Goal: Feedback & Contribution: Submit feedback/report problem

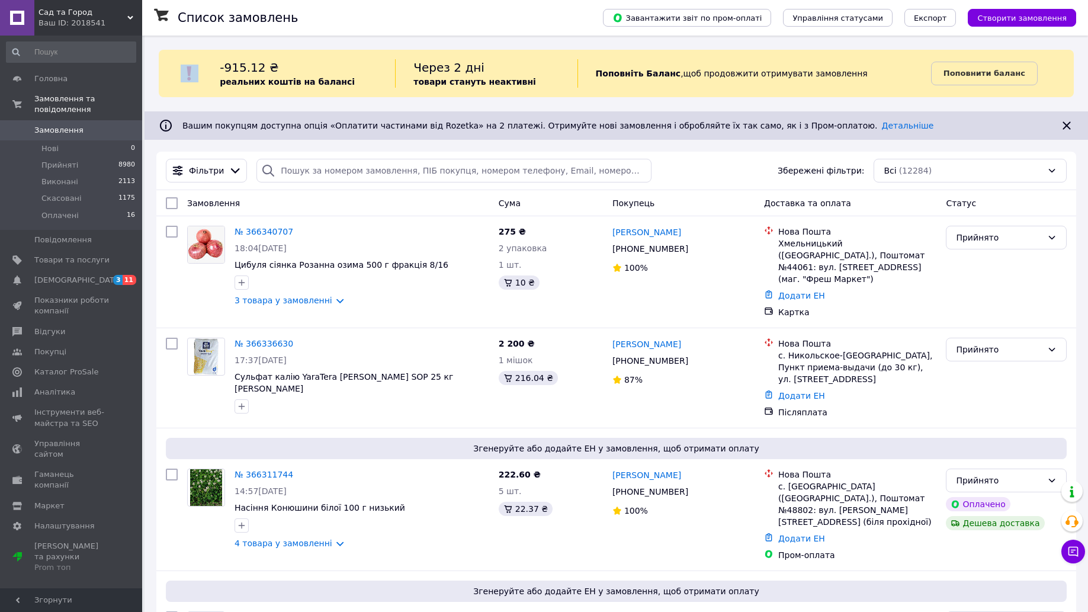
drag, startPoint x: 534, startPoint y: 19, endPoint x: 457, endPoint y: 50, distance: 82.9
click at [374, 398] on div "№ 366336630 17:37, 12.10.2025 Сульфат калію YaraTera KRISTA SOP 25 кг Yara" at bounding box center [337, 378] width 311 height 90
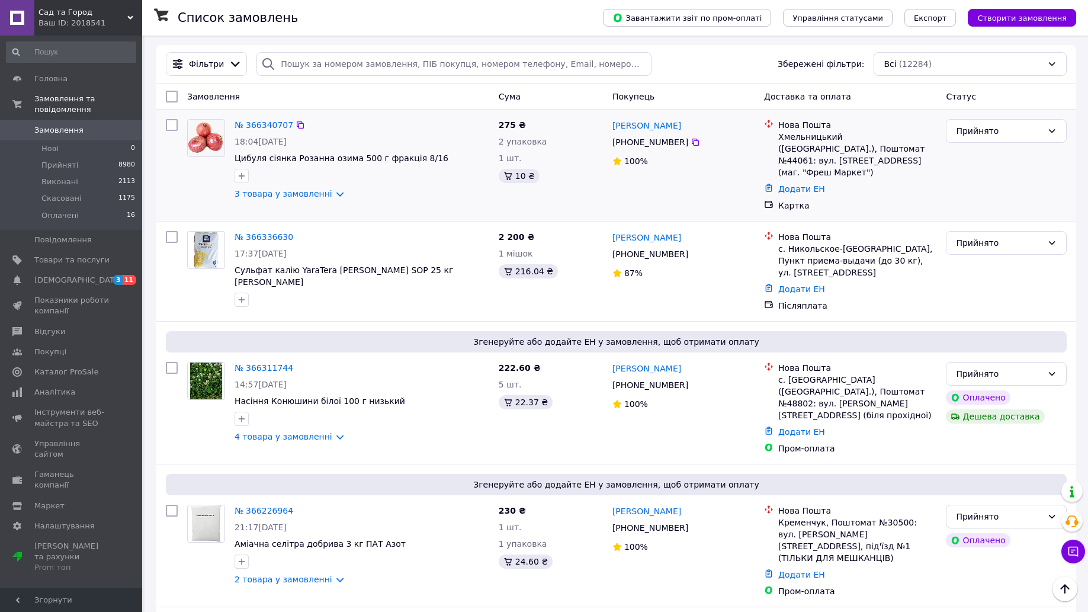
scroll to position [135, 0]
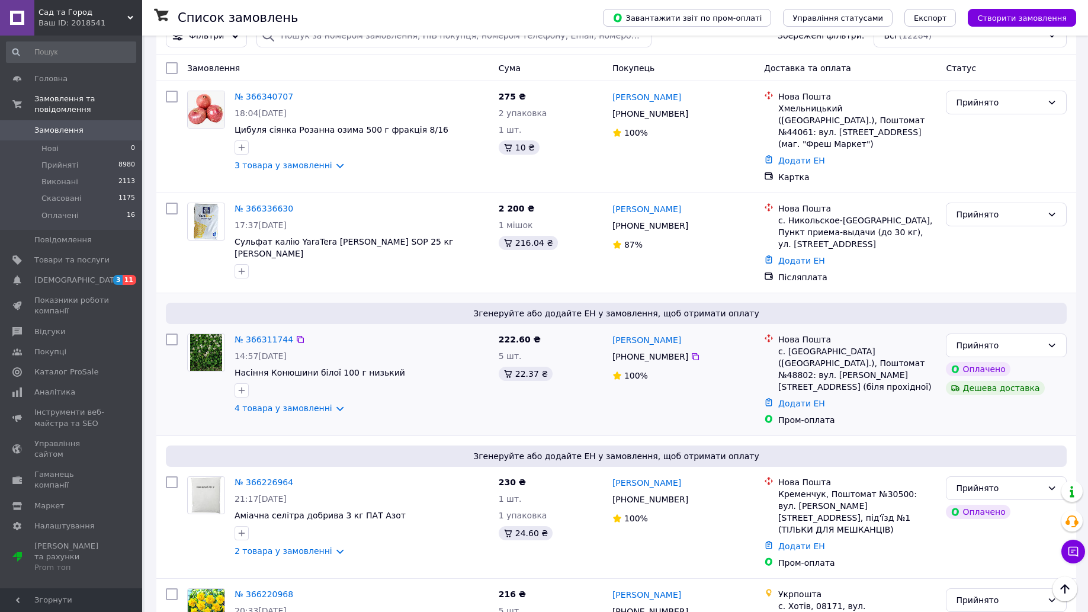
click at [271, 332] on div "№ 366311744" at bounding box center [263, 339] width 61 height 14
click at [275, 335] on link "№ 366311744" at bounding box center [264, 339] width 59 height 9
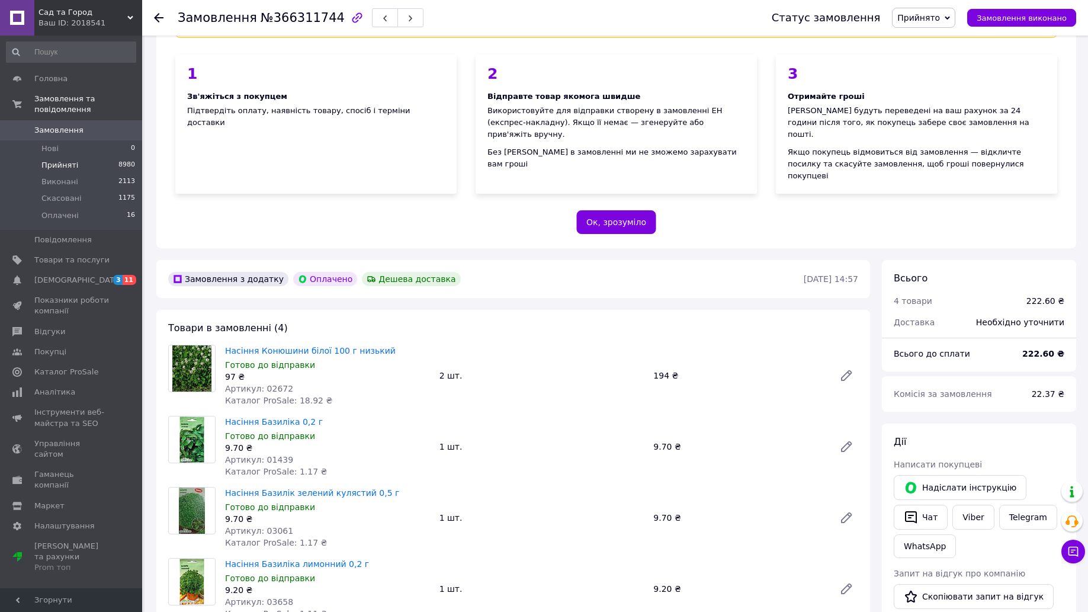
scroll to position [135, 0]
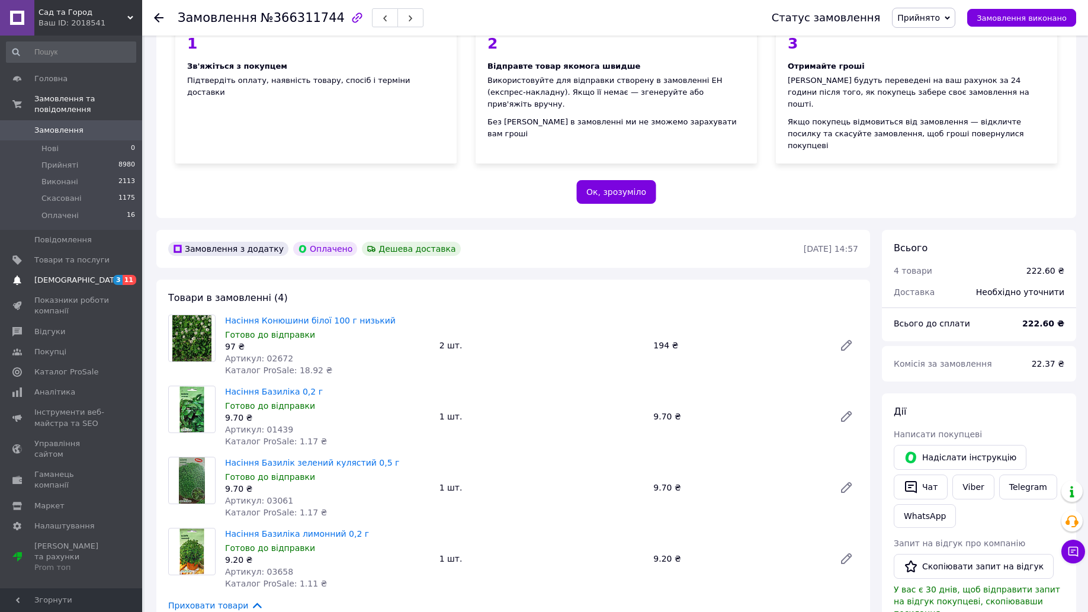
click at [61, 276] on span "[DEMOGRAPHIC_DATA]" at bounding box center [78, 280] width 88 height 11
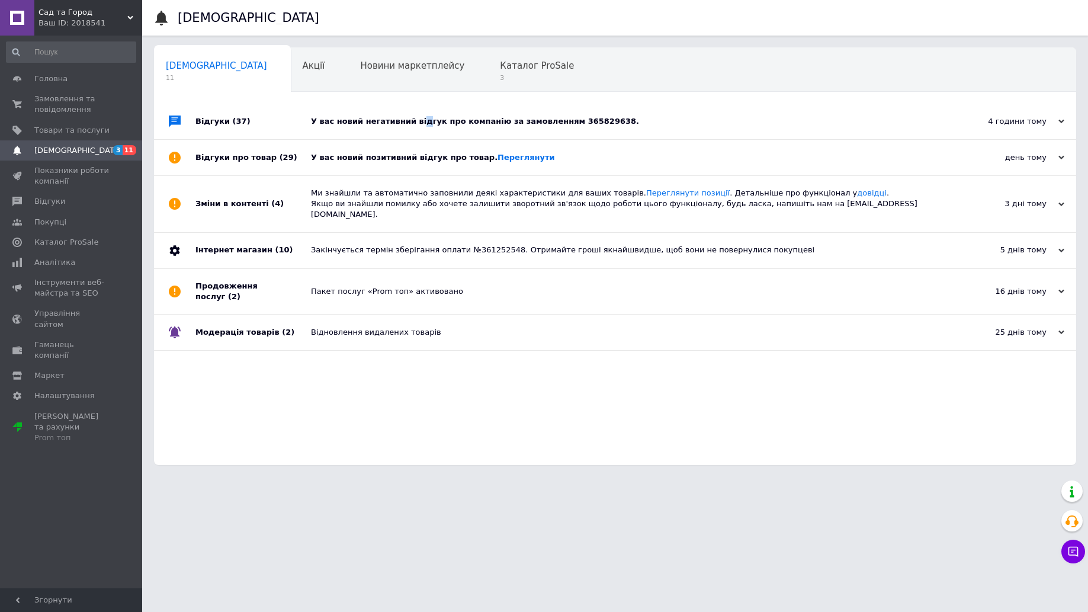
click at [415, 121] on div "У вас новий негативний відгук про компанію за замовленням 365829638." at bounding box center [628, 121] width 635 height 11
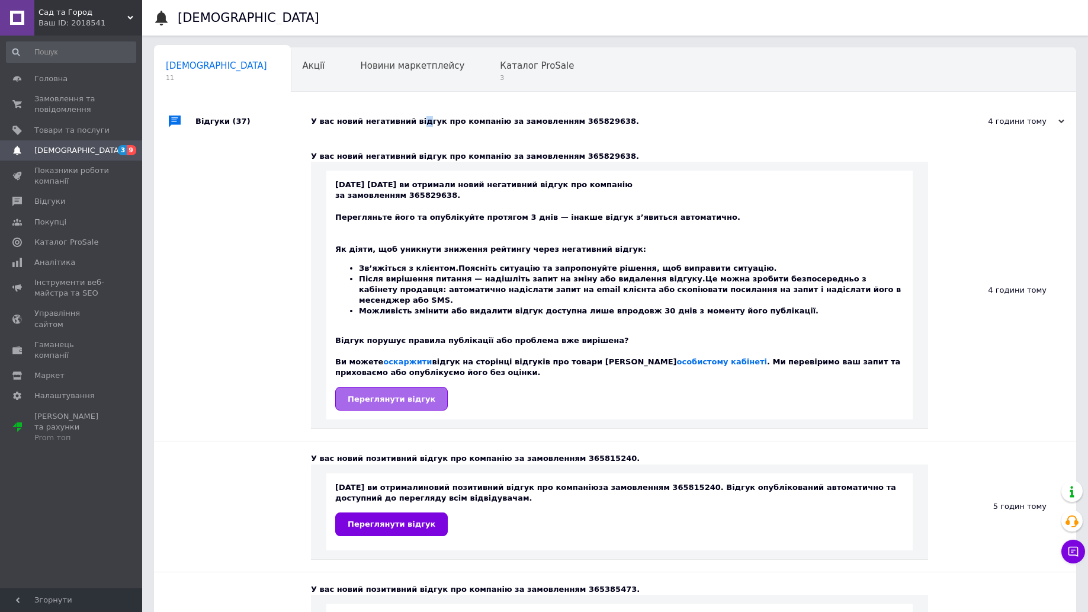
click at [386, 394] on span "Переглянути відгук" at bounding box center [392, 398] width 88 height 9
click at [411, 393] on link "Переглянути відгук" at bounding box center [391, 399] width 113 height 24
click at [41, 199] on span "Відгуки" at bounding box center [49, 201] width 31 height 11
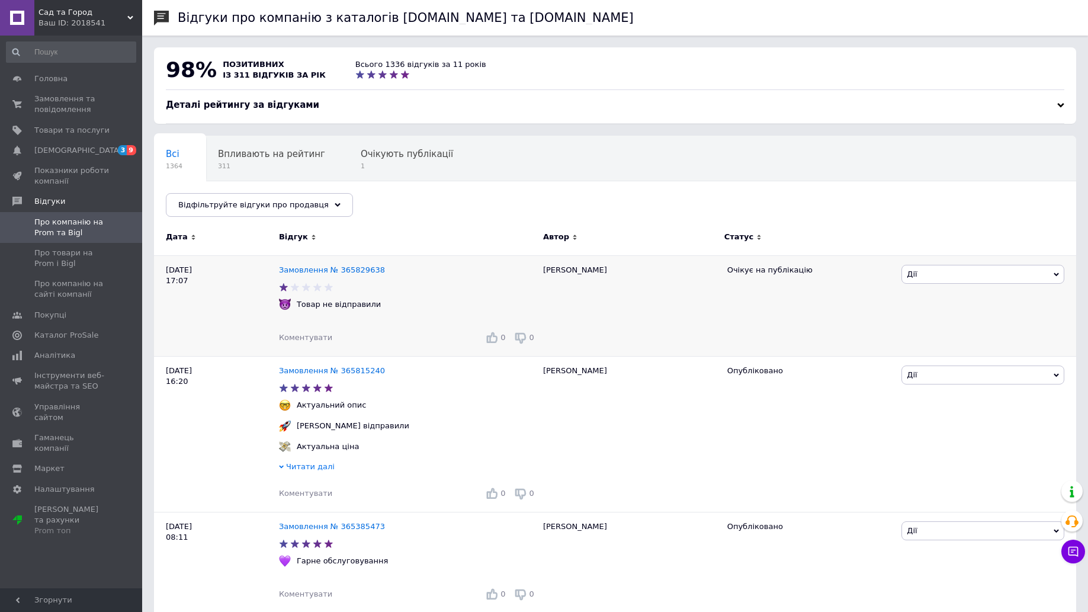
click at [1017, 273] on span "Дії" at bounding box center [982, 274] width 163 height 19
click at [926, 351] on li "Оскаржити" at bounding box center [983, 347] width 162 height 17
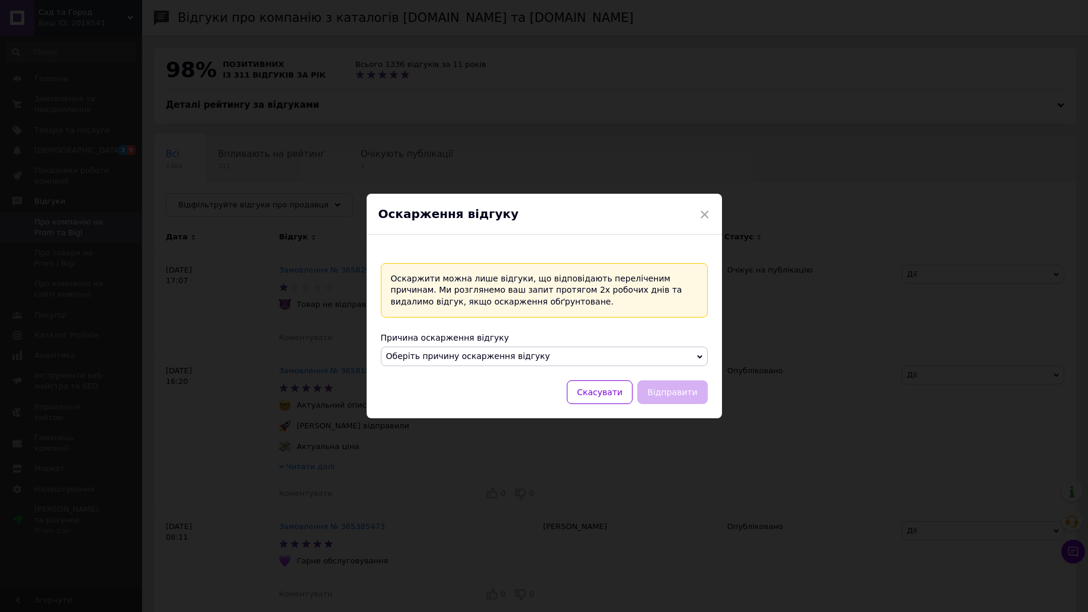
click at [531, 355] on span "Оберіть причину оскарження відгуку" at bounding box center [468, 355] width 164 height 9
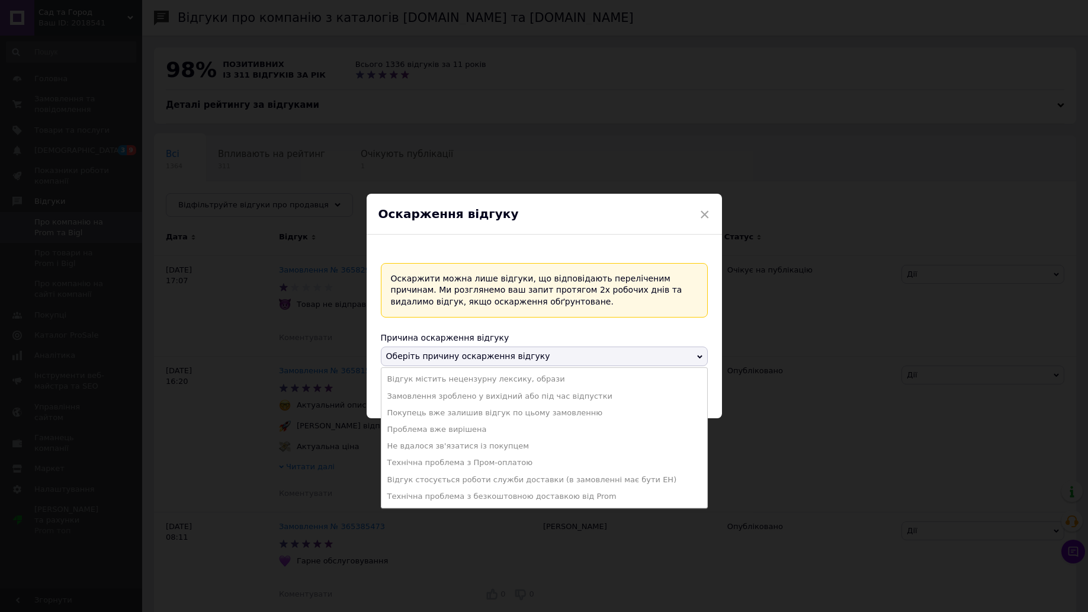
click at [711, 212] on div "Оскарження відгуку" at bounding box center [544, 214] width 355 height 41
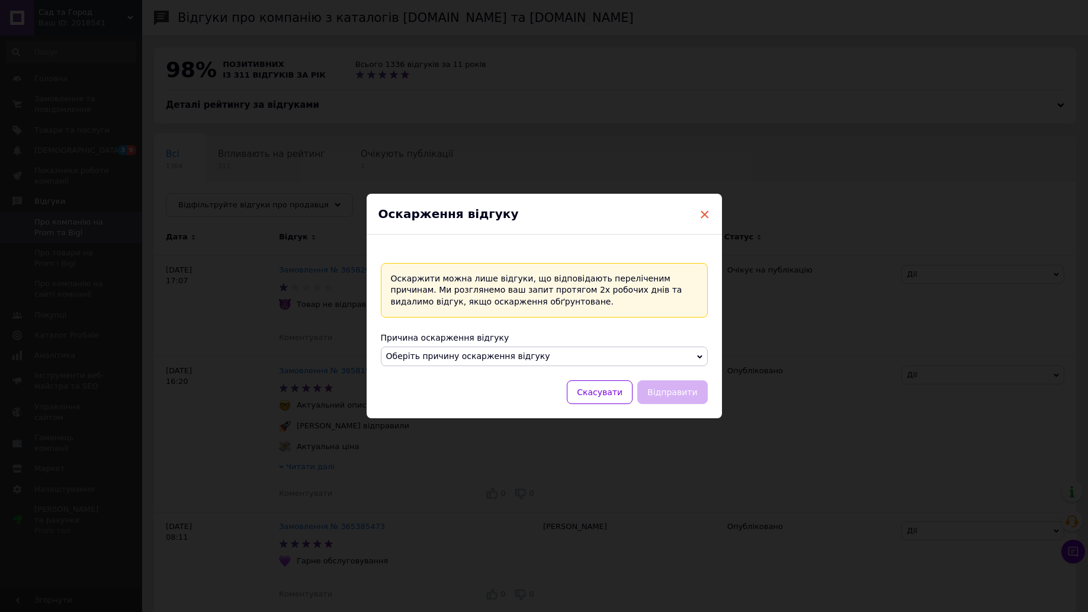
click at [702, 212] on span "×" at bounding box center [704, 214] width 11 height 20
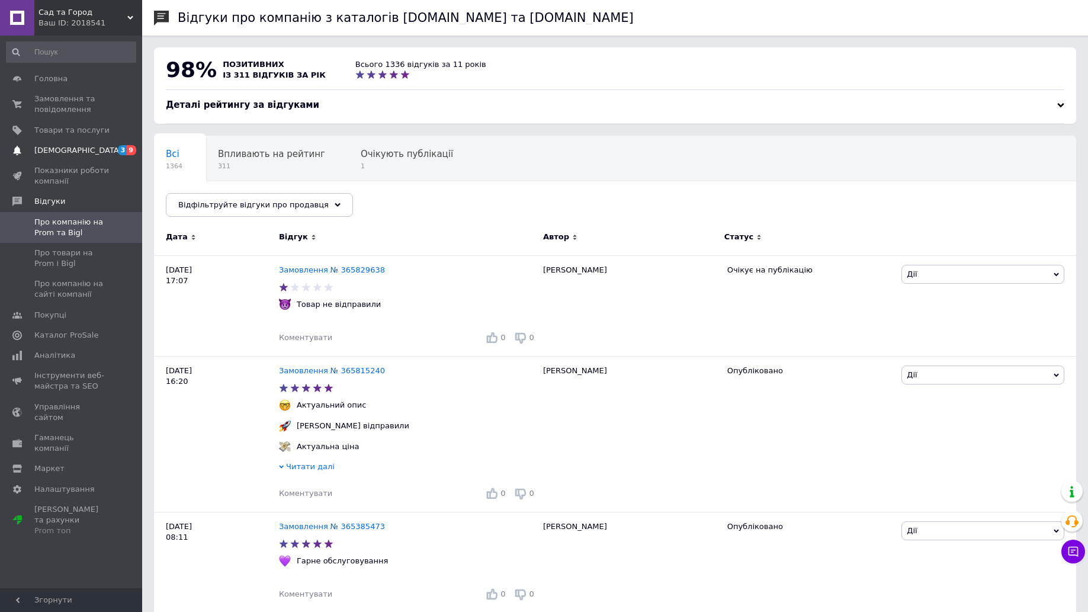
click at [45, 144] on link "Сповіщення 3 9" at bounding box center [71, 150] width 142 height 20
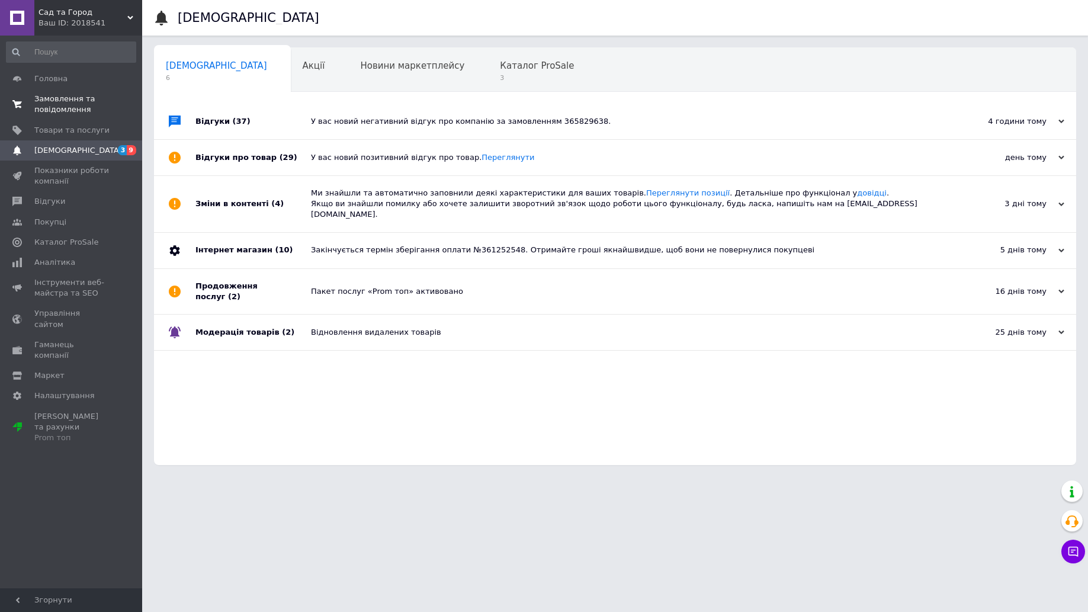
click at [50, 101] on span "Замовлення та повідомлення" at bounding box center [71, 104] width 75 height 21
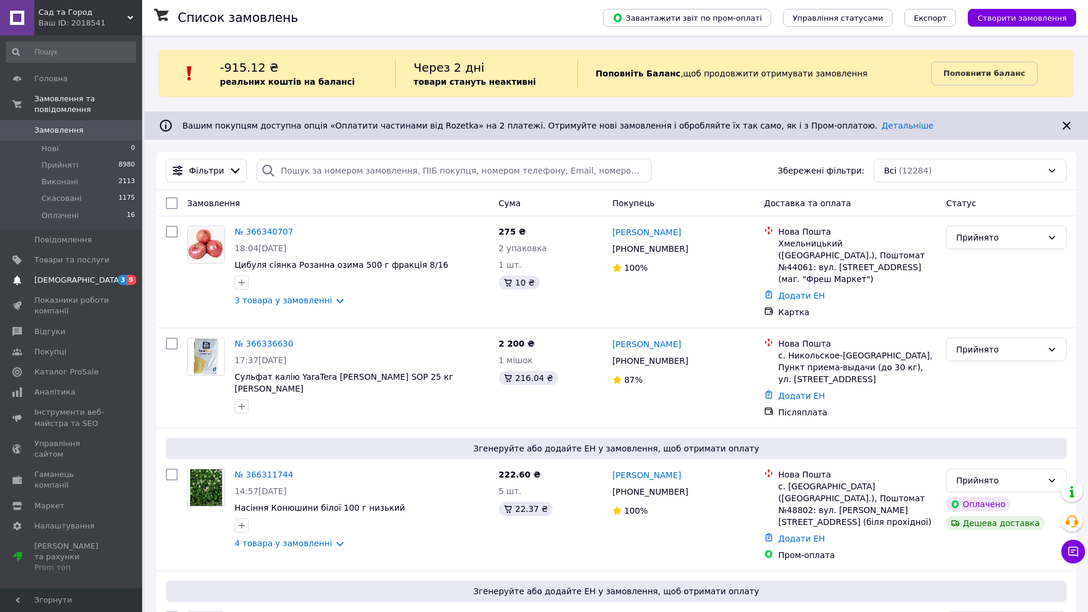
click at [71, 285] on span "[DEMOGRAPHIC_DATA]" at bounding box center [78, 280] width 88 height 11
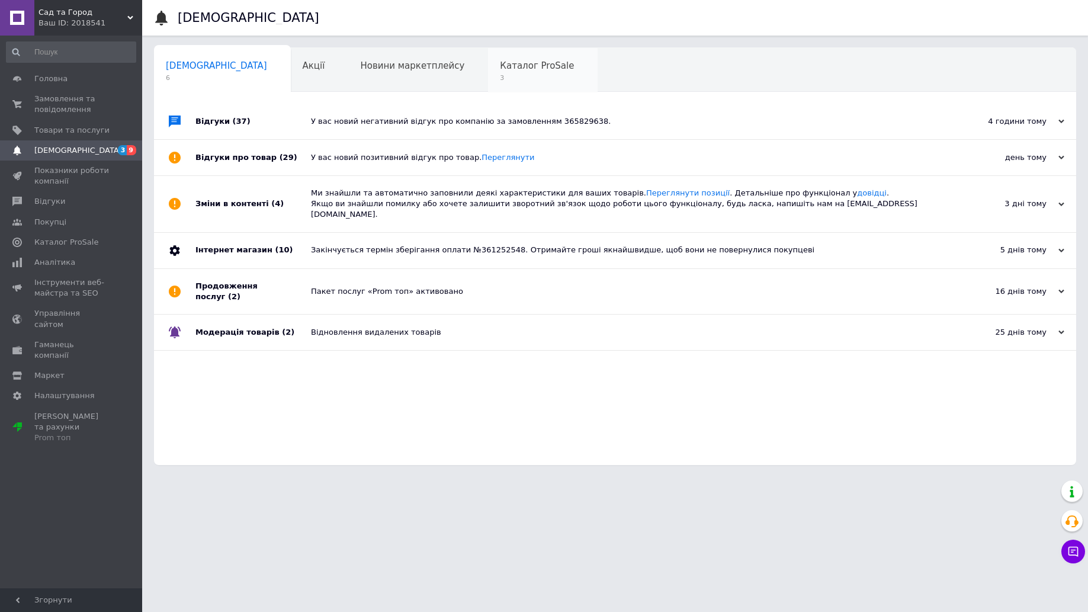
click at [500, 65] on span "Каталог ProSale" at bounding box center [537, 65] width 74 height 11
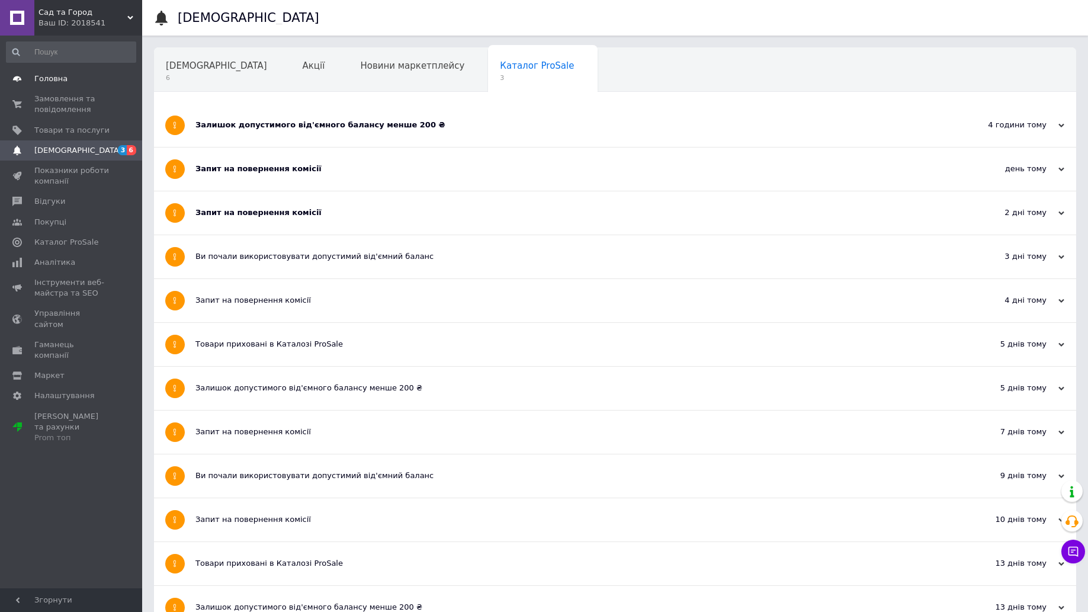
click at [47, 75] on span "Головна" at bounding box center [50, 78] width 33 height 11
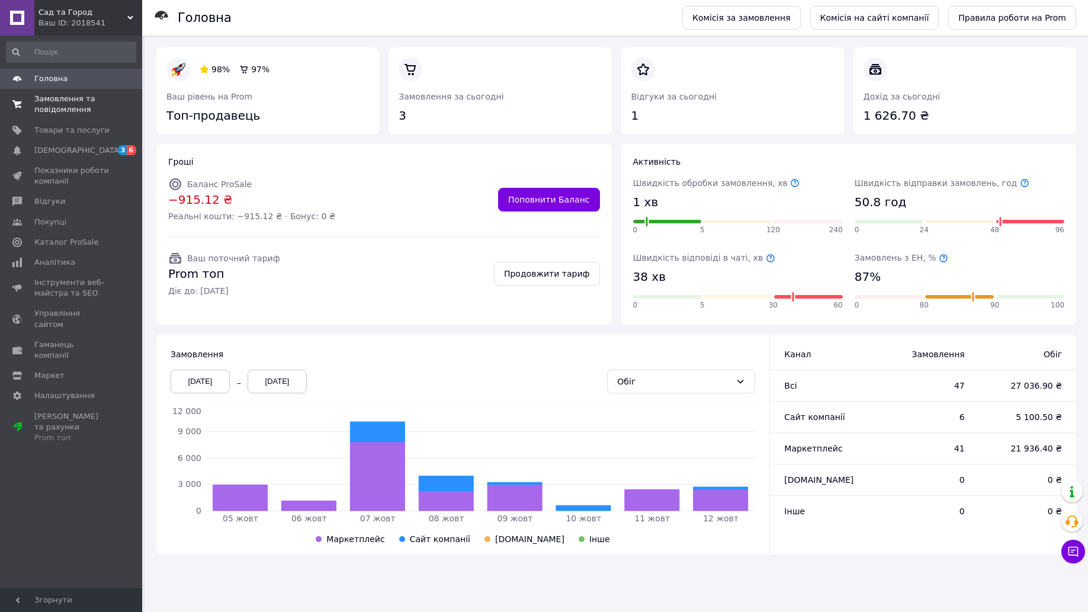
click at [68, 111] on span "Замовлення та повідомлення" at bounding box center [71, 104] width 75 height 21
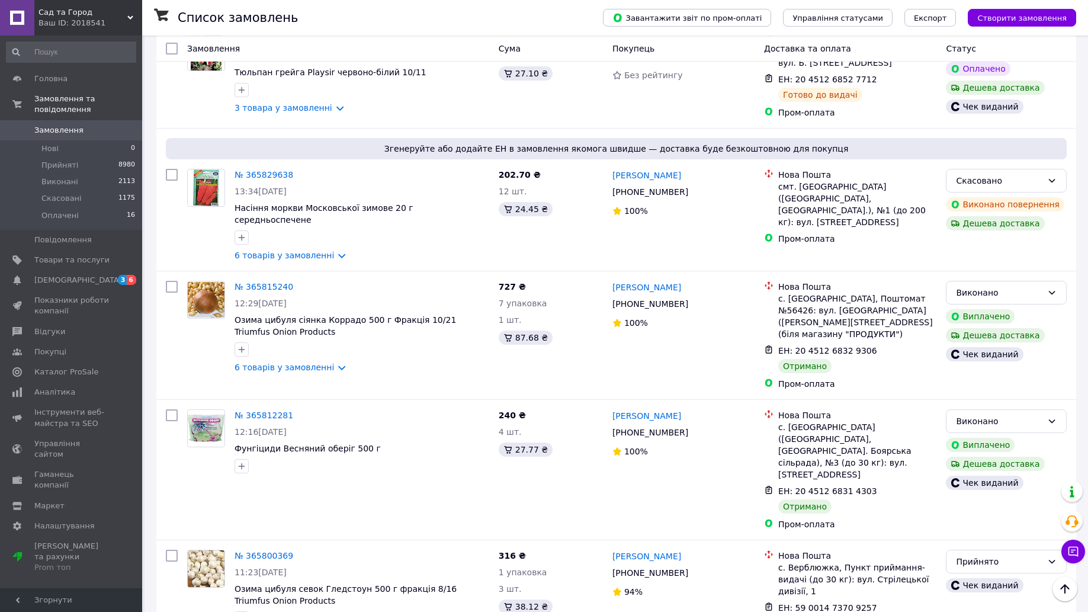
scroll to position [1523, 0]
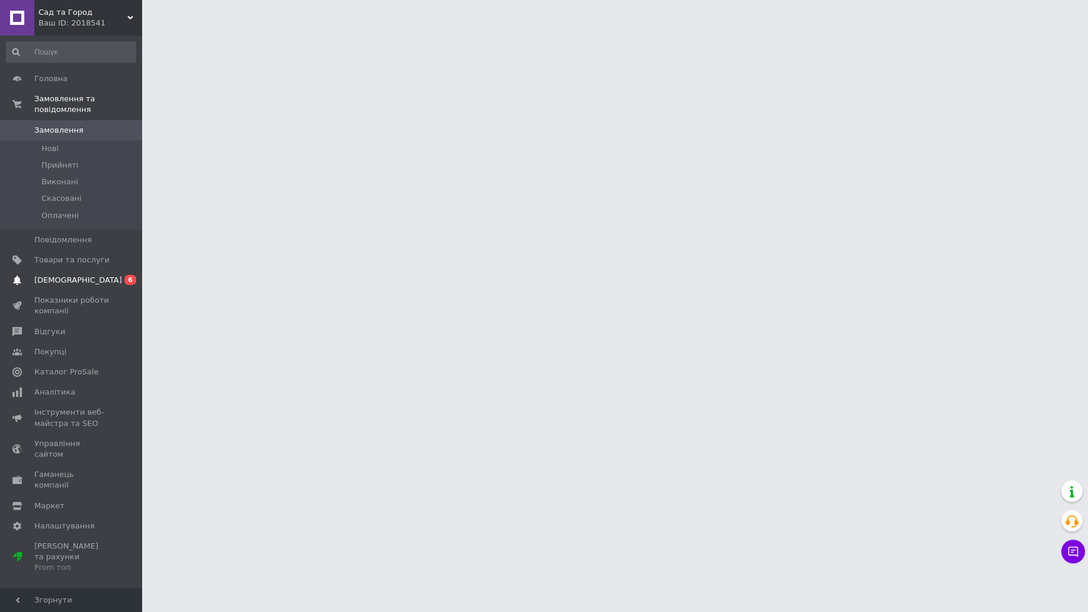
click at [52, 280] on span "[DEMOGRAPHIC_DATA]" at bounding box center [78, 280] width 88 height 11
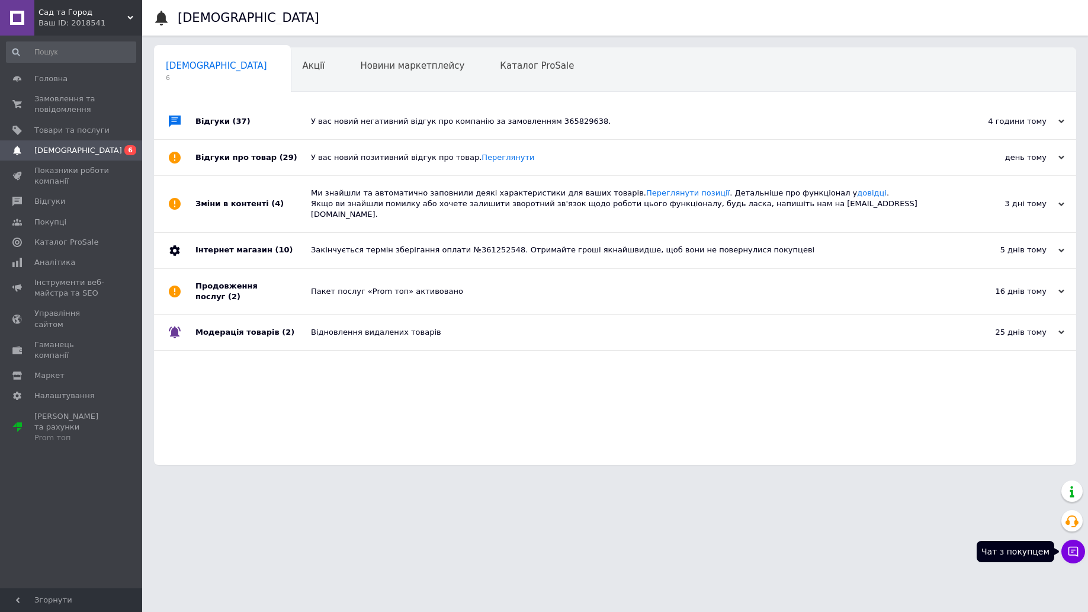
click at [1078, 548] on icon at bounding box center [1073, 552] width 10 height 10
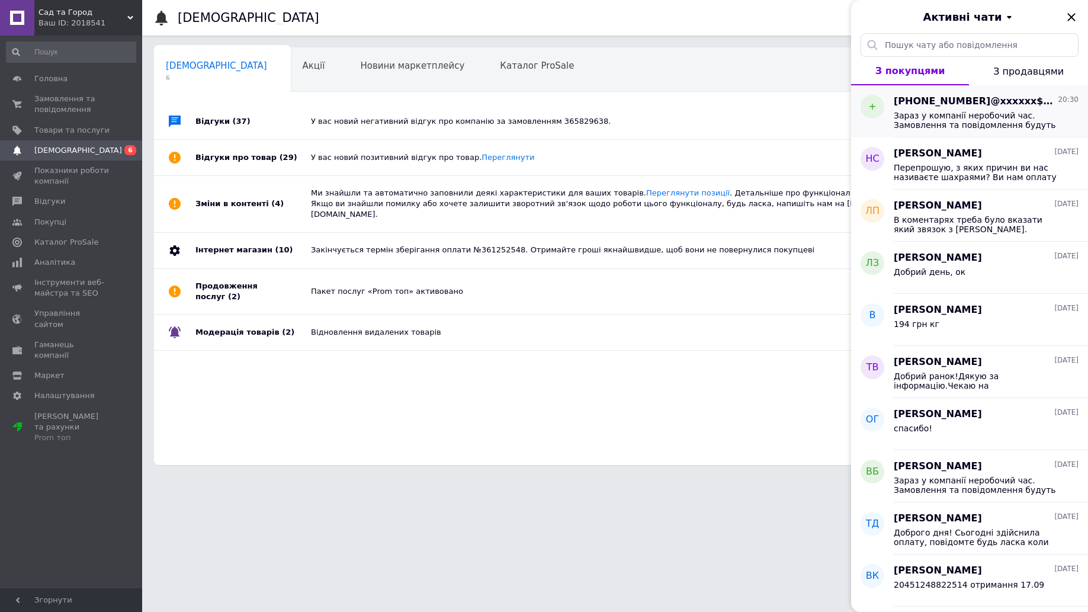
click at [978, 115] on span "Зараз у компанії неробочий час. Замовлення та повідомлення будуть оброблені з 0…" at bounding box center [978, 120] width 168 height 19
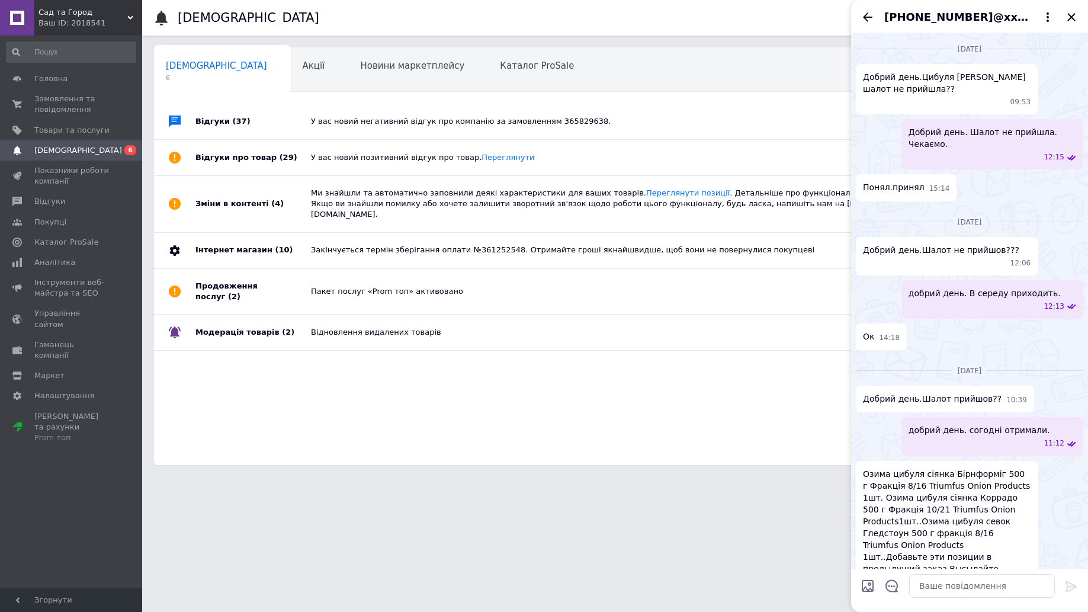
scroll to position [465, 0]
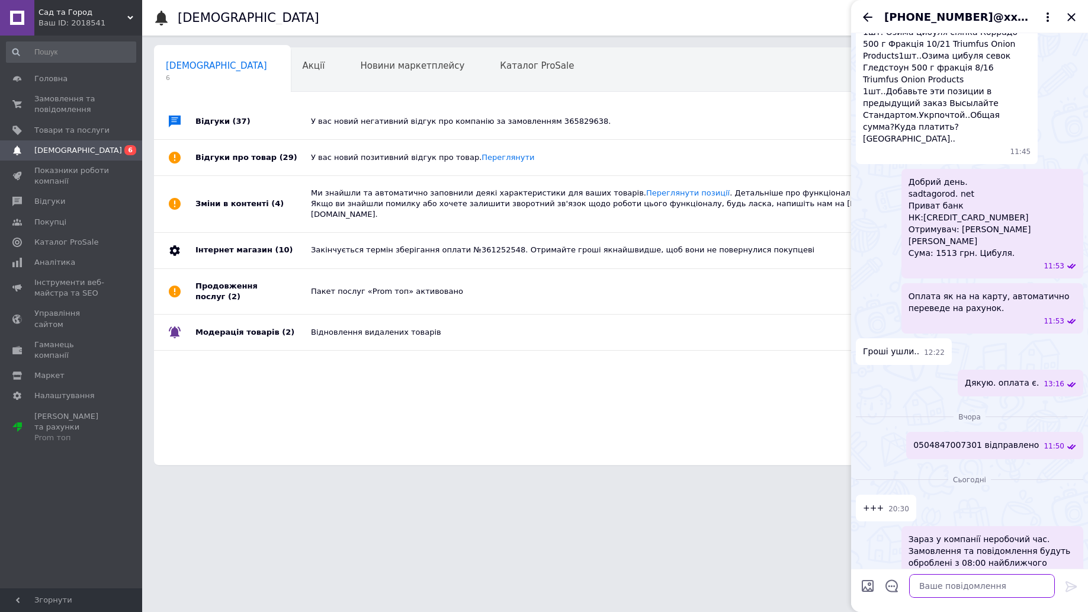
click at [942, 588] on textarea at bounding box center [982, 586] width 146 height 24
click at [868, 15] on icon "Назад" at bounding box center [867, 17] width 14 height 14
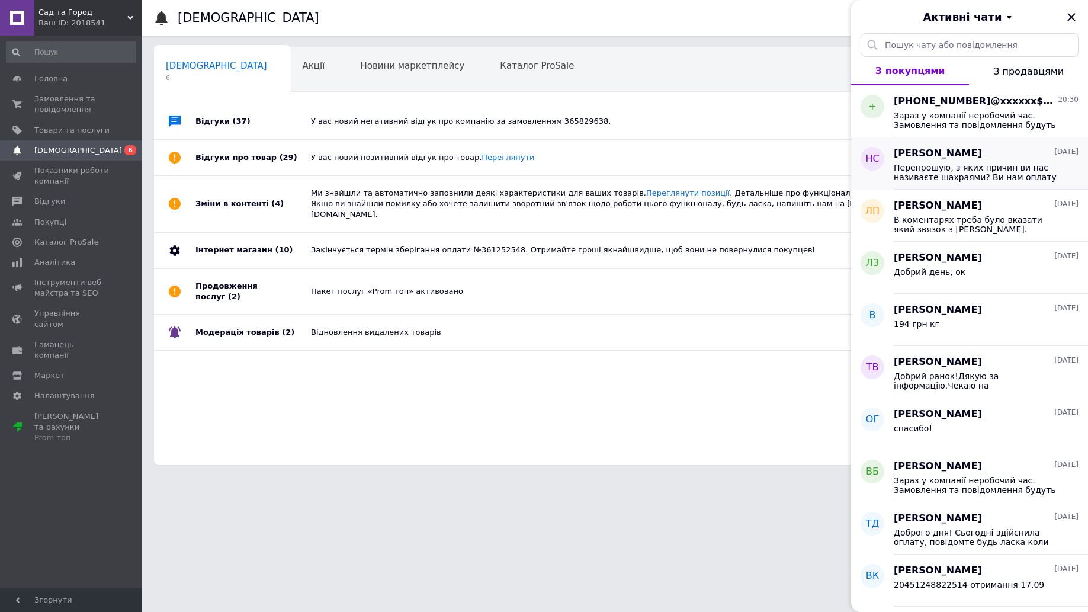
click at [952, 166] on span "Перепрошую, з яких причин ви нас називаєте шахраями? Ви нам оплату за замовленн…" at bounding box center [978, 172] width 168 height 19
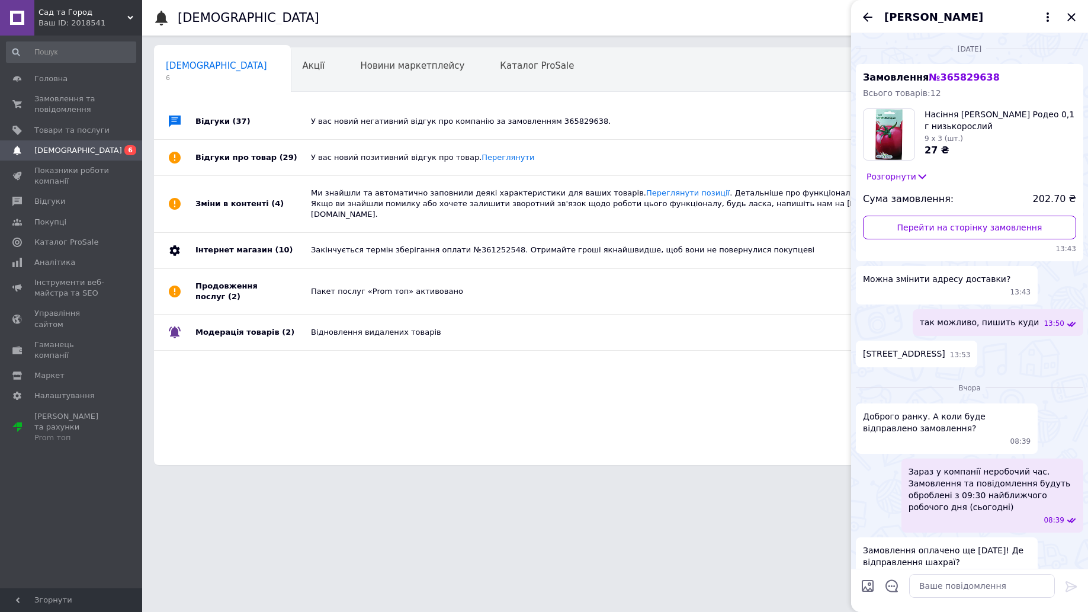
scroll to position [185, 0]
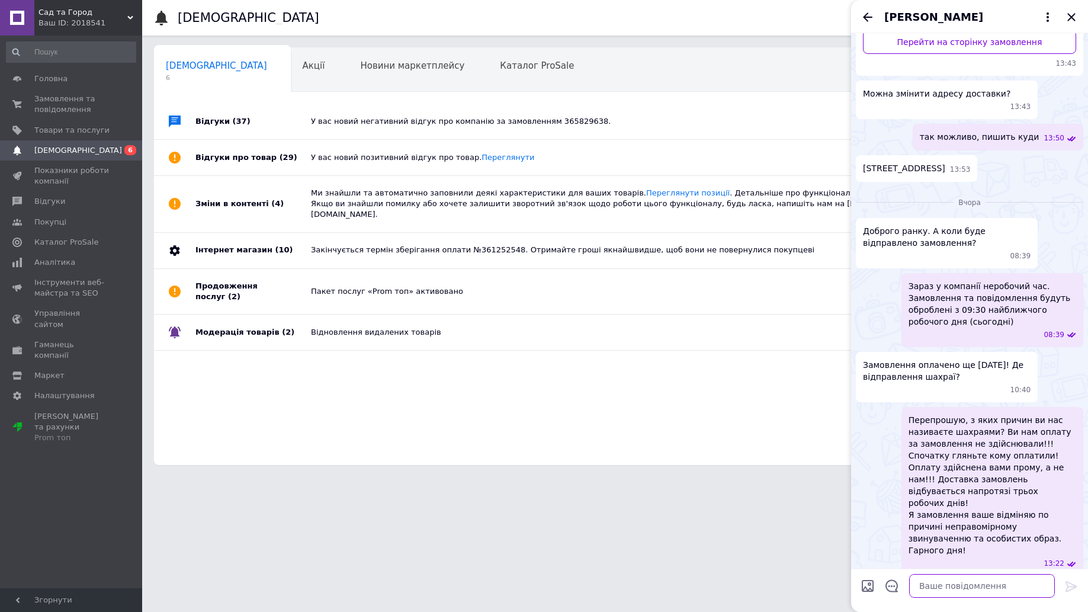
click at [996, 586] on textarea at bounding box center [982, 586] width 146 height 24
click at [991, 584] on textarea at bounding box center [982, 586] width 146 height 24
click at [1070, 16] on icon "Закрити" at bounding box center [1071, 17] width 8 height 8
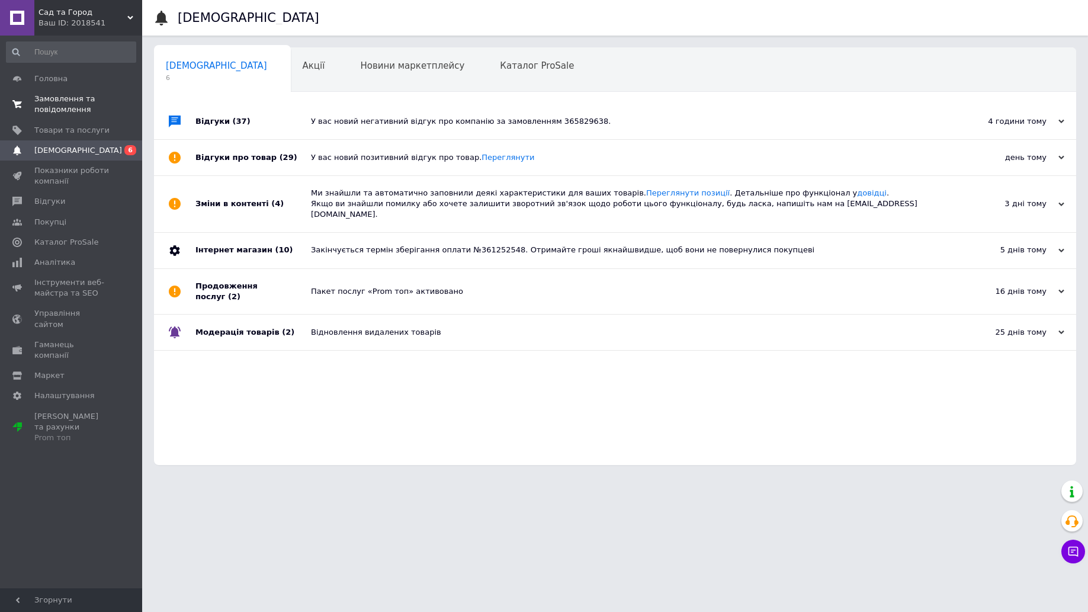
click at [50, 93] on link "Замовлення та повідомлення 0 0" at bounding box center [71, 104] width 142 height 31
